Goal: Information Seeking & Learning: Learn about a topic

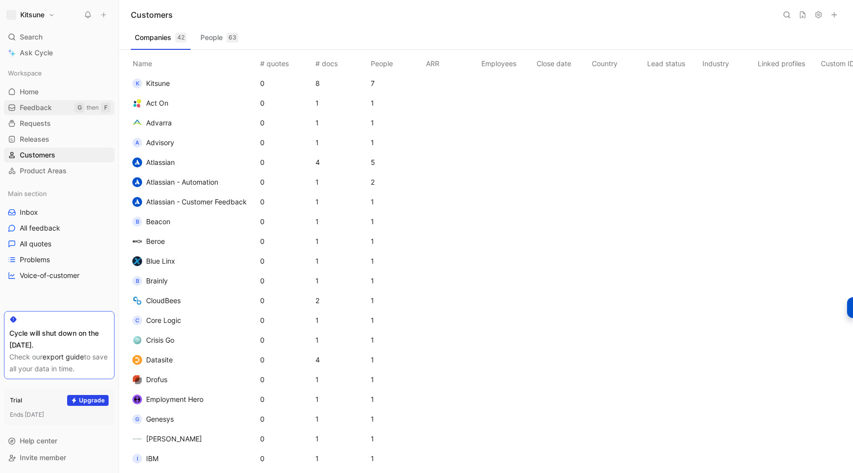
click at [30, 110] on span "Feedback" at bounding box center [36, 108] width 32 height 10
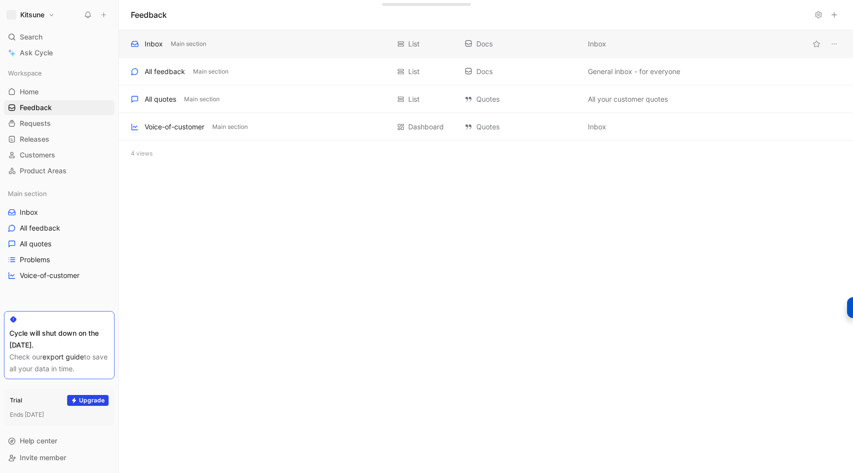
click at [255, 38] on div "Inbox Main section" at bounding box center [260, 44] width 259 height 12
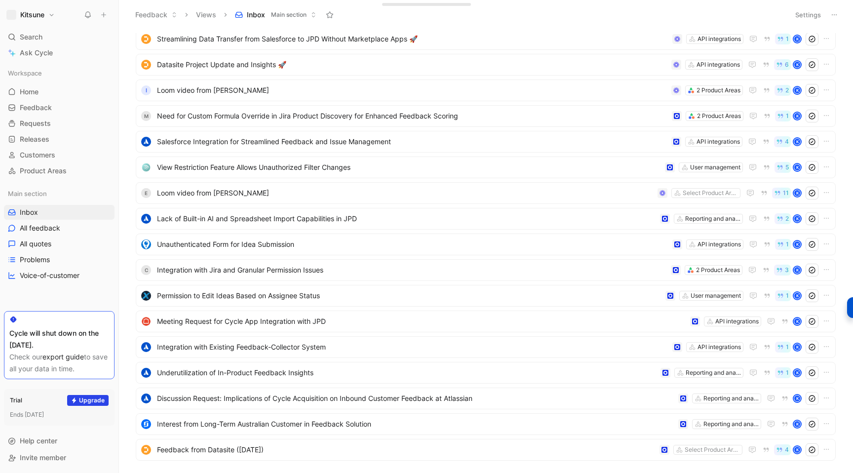
scroll to position [1275, 0]
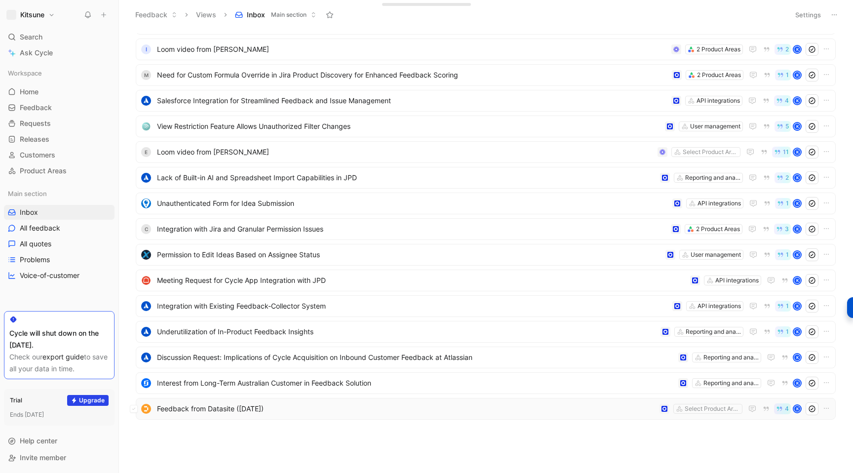
click at [401, 401] on div "Feedback from Datasite ([DATE]) Select Product Areas 4 K" at bounding box center [486, 409] width 700 height 22
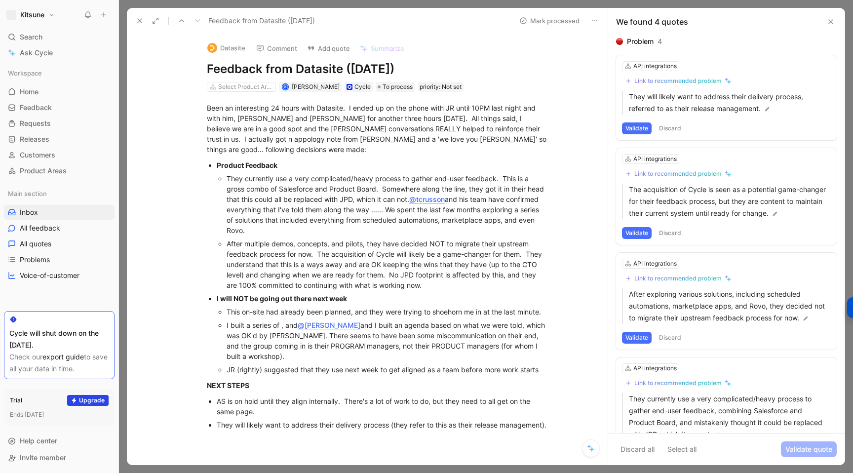
click at [183, 19] on icon at bounding box center [182, 21] width 8 height 8
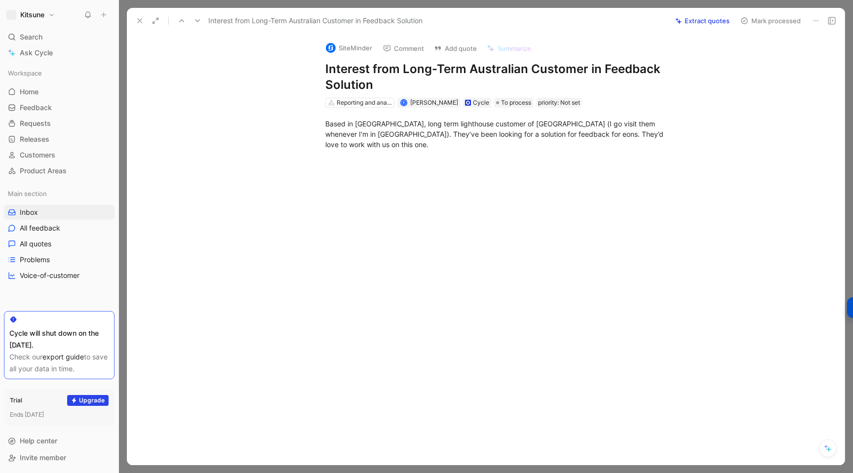
click at [183, 19] on icon at bounding box center [182, 21] width 8 height 8
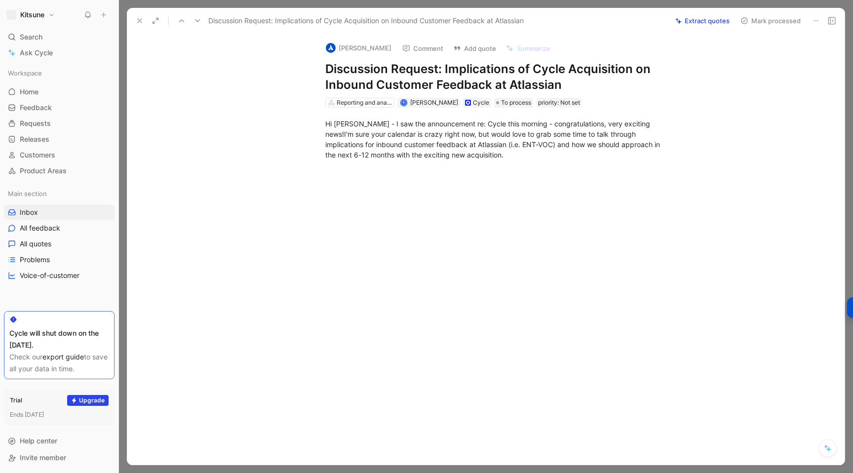
click at [183, 19] on icon at bounding box center [182, 21] width 8 height 8
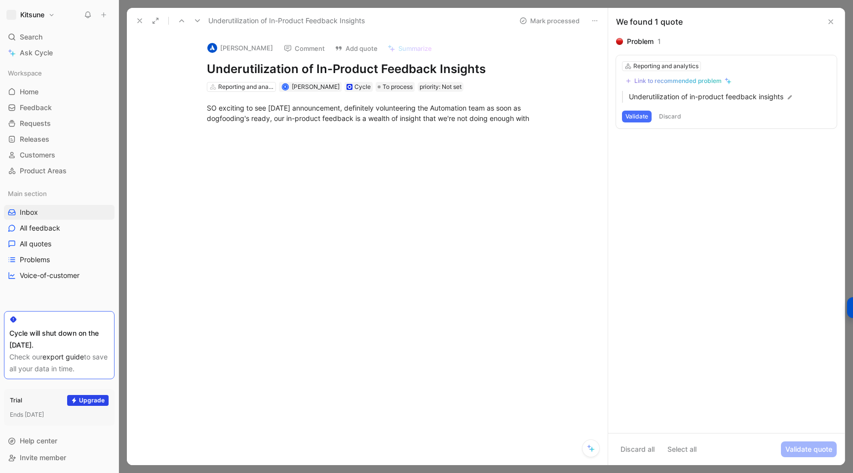
click at [183, 19] on icon at bounding box center [182, 21] width 8 height 8
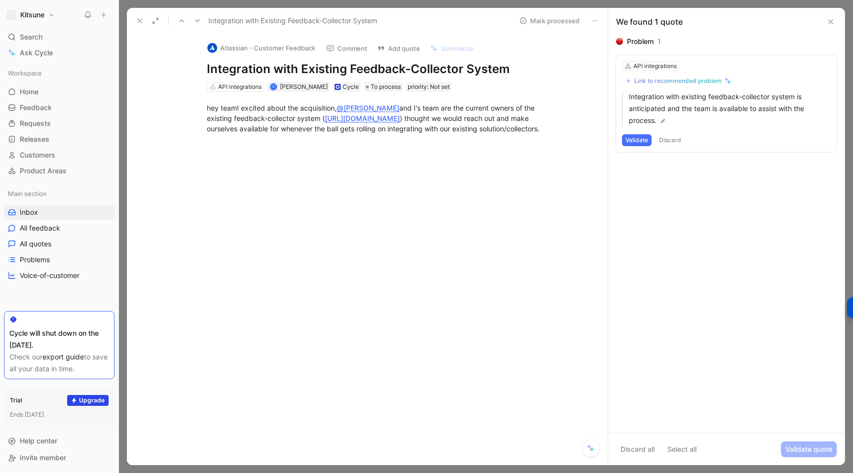
click at [196, 19] on icon at bounding box center [198, 21] width 8 height 8
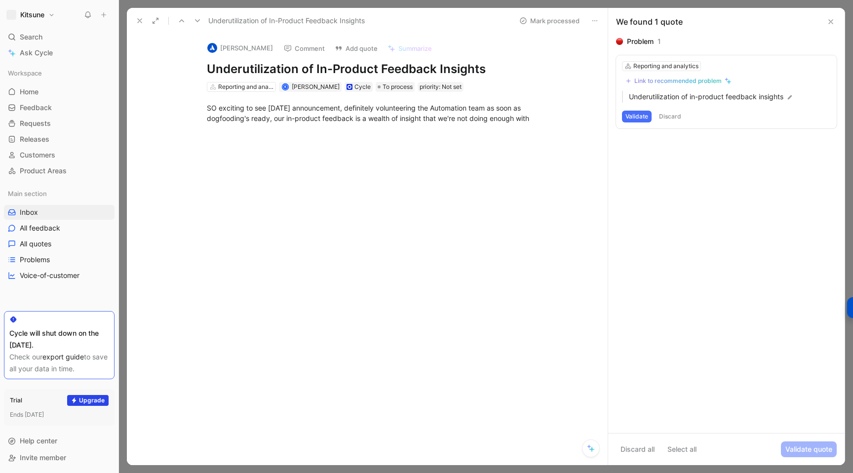
click at [178, 22] on icon at bounding box center [182, 21] width 8 height 8
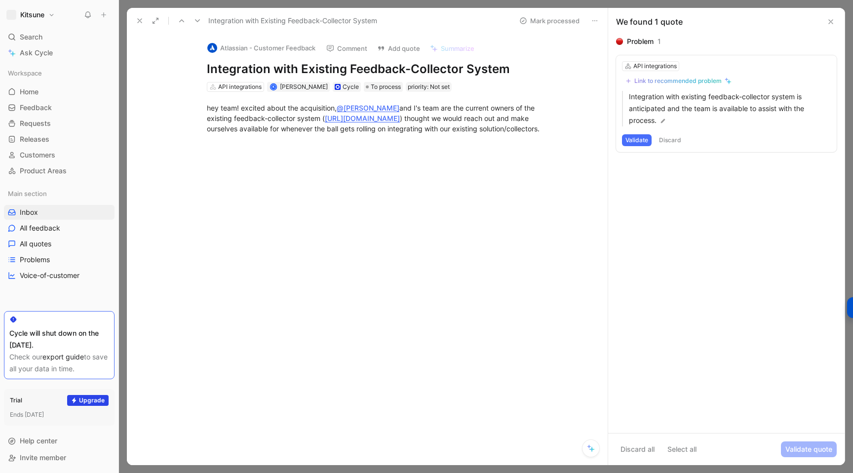
click at [178, 22] on icon at bounding box center [182, 21] width 8 height 8
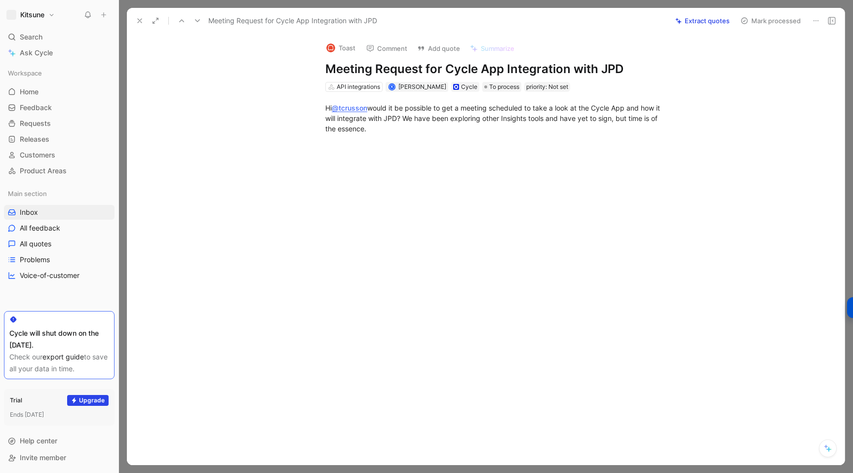
click at [194, 20] on icon at bounding box center [198, 21] width 8 height 8
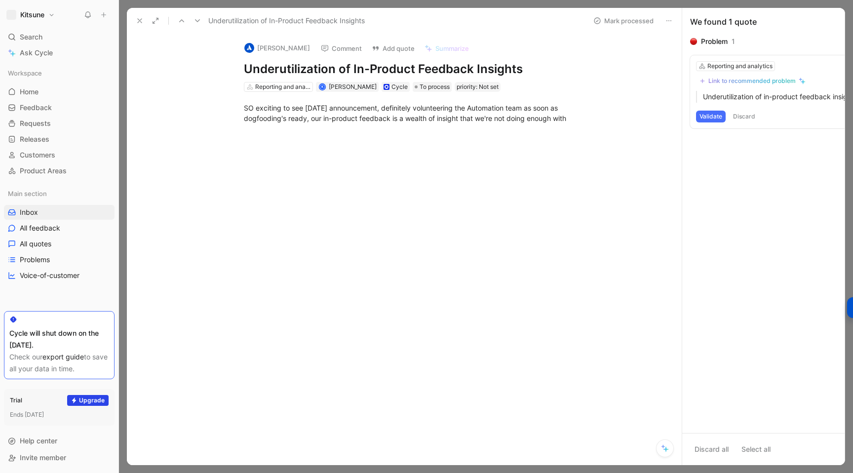
click at [194, 20] on icon at bounding box center [198, 21] width 8 height 8
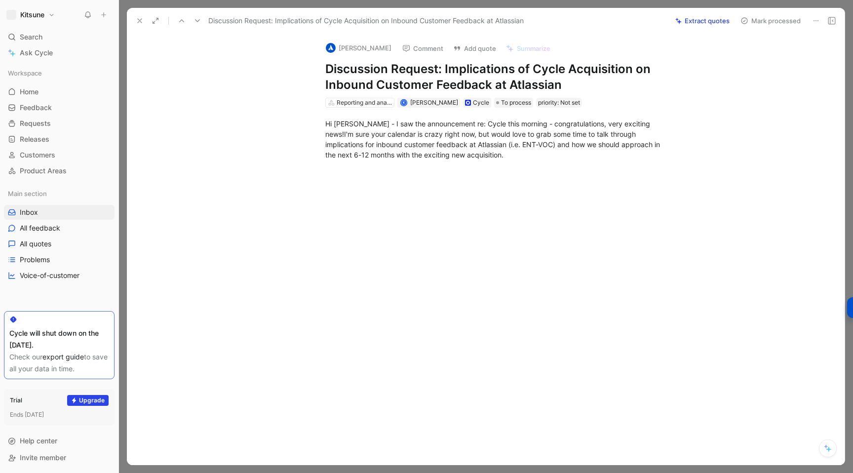
click at [194, 20] on icon at bounding box center [198, 21] width 8 height 8
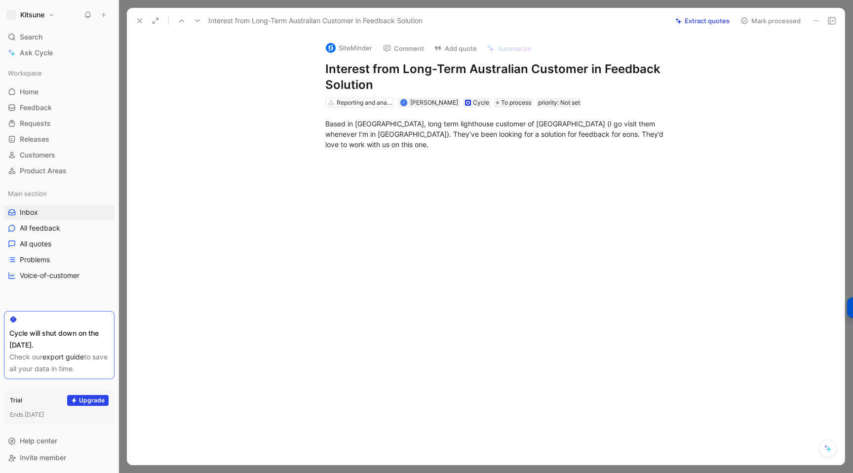
click at [194, 20] on icon at bounding box center [198, 21] width 8 height 8
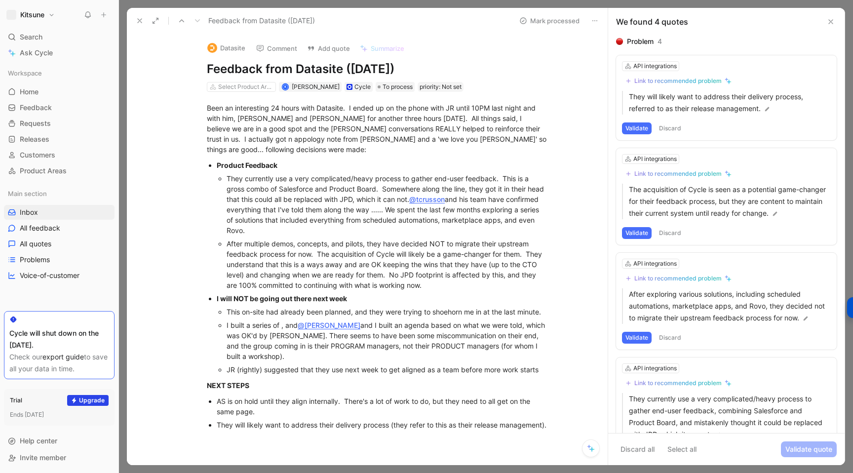
click at [142, 22] on icon at bounding box center [140, 21] width 8 height 8
